Goal: Navigation & Orientation: Find specific page/section

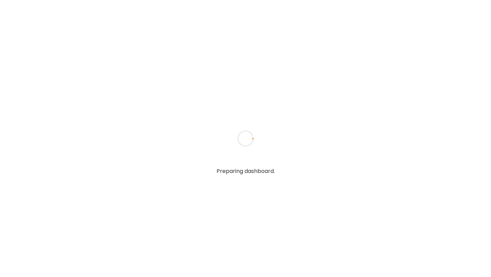
type input "**********"
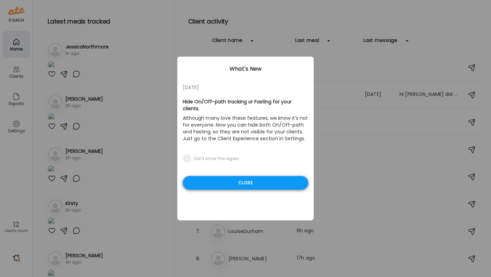
click at [221, 177] on div "Close" at bounding box center [245, 183] width 125 height 14
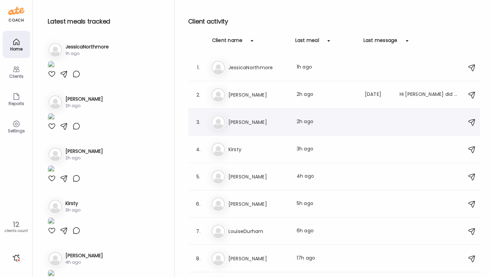
click at [260, 120] on h3 "[PERSON_NAME]" at bounding box center [258, 122] width 60 height 8
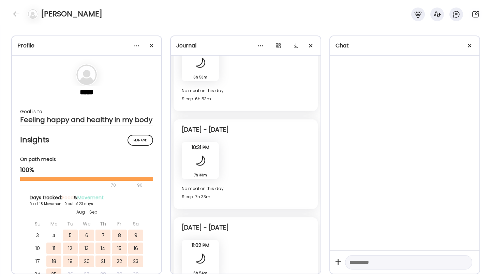
scroll to position [3844, 0]
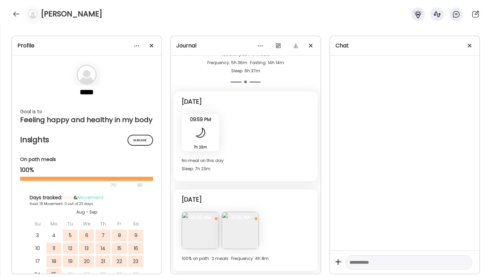
click at [211, 225] on img at bounding box center [200, 230] width 37 height 37
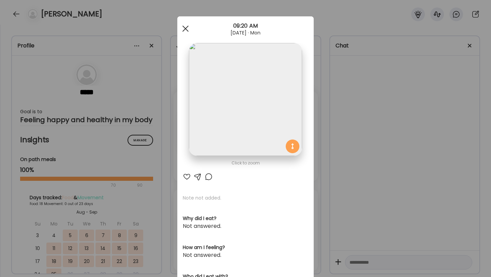
click at [179, 28] on div at bounding box center [186, 29] width 14 height 14
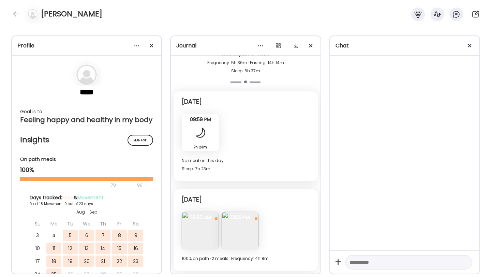
click at [228, 227] on img at bounding box center [240, 230] width 37 height 37
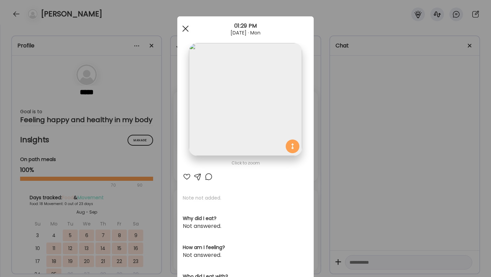
click at [185, 27] on div at bounding box center [186, 29] width 14 height 14
